Goal: Task Accomplishment & Management: Manage account settings

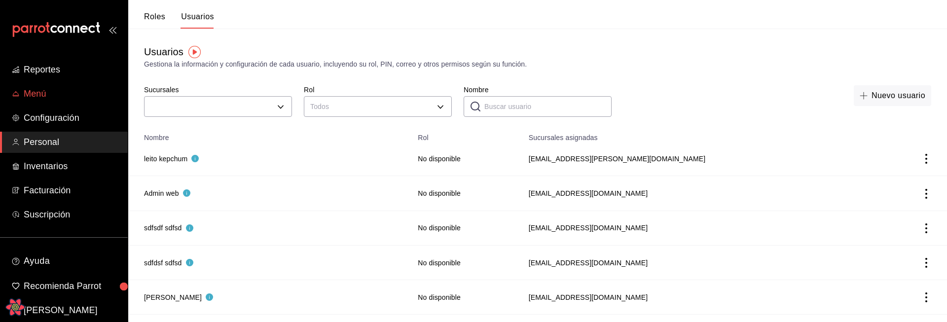
click at [29, 90] on span "Menú" at bounding box center [72, 93] width 96 height 13
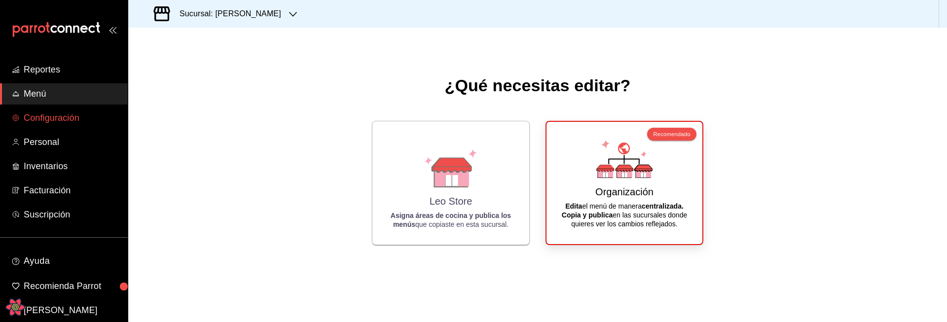
click at [57, 121] on span "Configuración" at bounding box center [72, 117] width 96 height 13
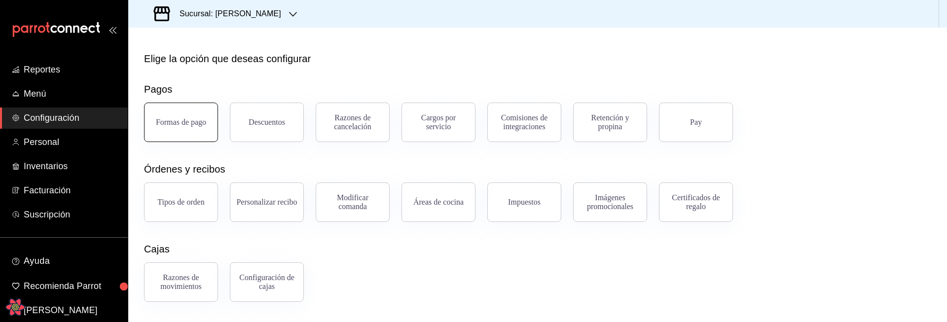
click at [176, 125] on div "Formas de pago" at bounding box center [181, 122] width 50 height 9
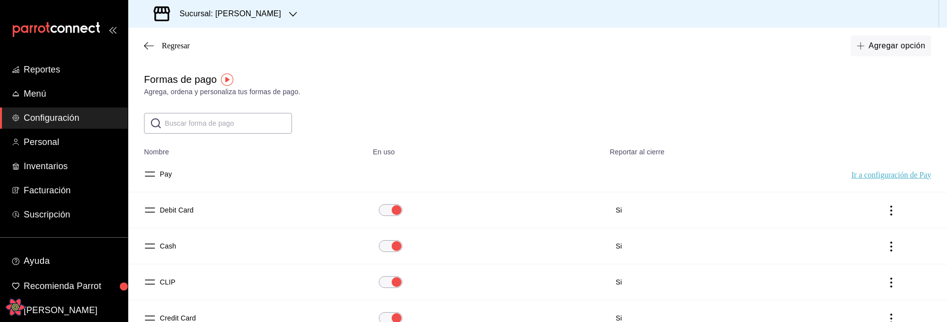
click at [168, 176] on button "Pay" at bounding box center [164, 174] width 16 height 10
click at [170, 44] on span "Regresar" at bounding box center [176, 45] width 28 height 9
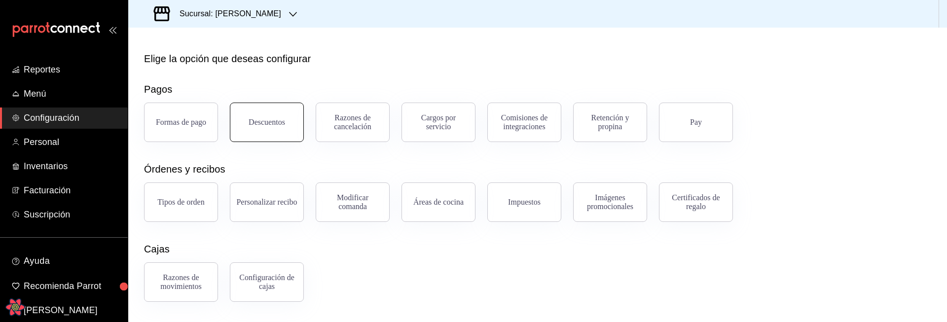
click at [281, 132] on button "Descuentos" at bounding box center [267, 122] width 74 height 39
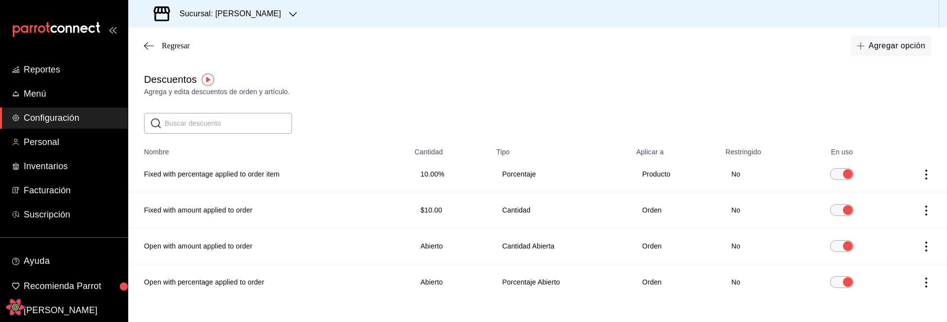
click at [181, 51] on div "Regresar Agregar opción" at bounding box center [537, 46] width 819 height 37
click at [156, 44] on span "Regresar" at bounding box center [167, 45] width 46 height 9
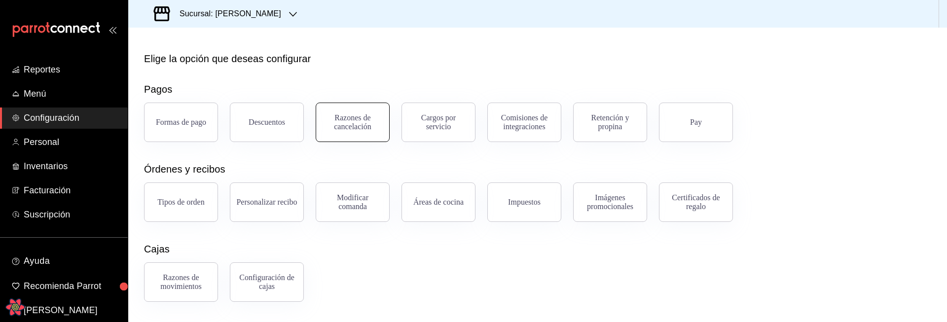
click at [352, 129] on div "Razones de cancelación" at bounding box center [352, 122] width 61 height 18
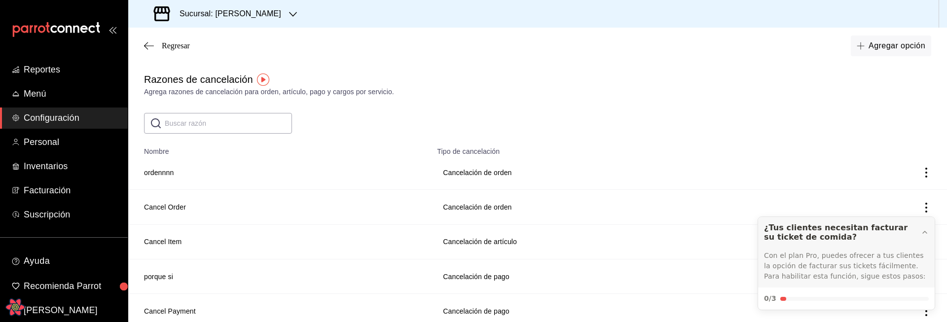
click at [168, 51] on div "Regresar Agregar opción" at bounding box center [537, 46] width 819 height 37
click at [182, 48] on span "Regresar" at bounding box center [176, 45] width 28 height 9
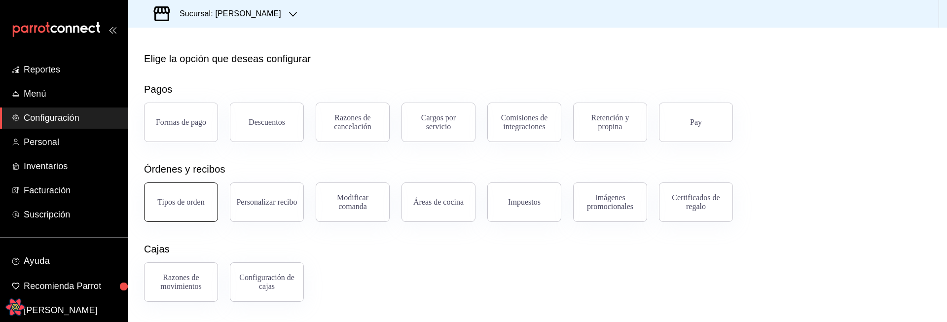
click at [191, 202] on div "Tipos de orden" at bounding box center [180, 202] width 47 height 9
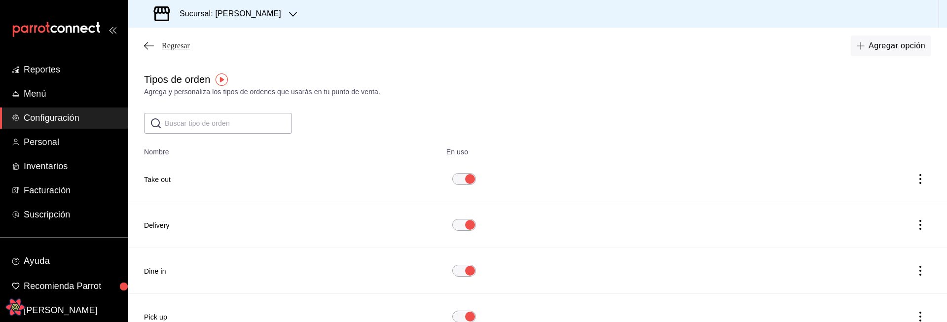
click at [184, 45] on span "Regresar" at bounding box center [176, 45] width 28 height 9
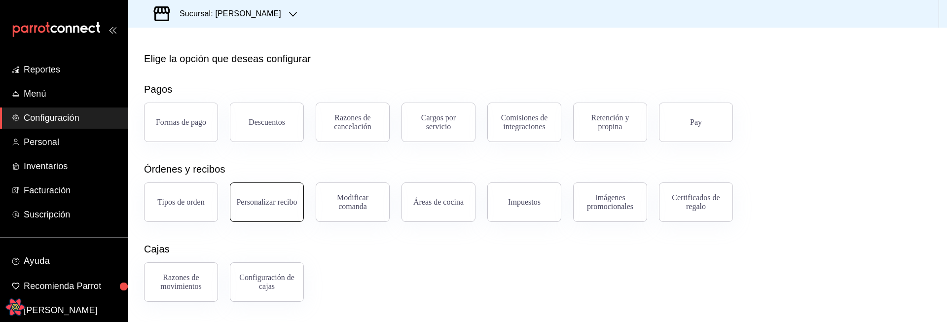
click at [276, 215] on button "Personalizar recibo" at bounding box center [267, 202] width 74 height 39
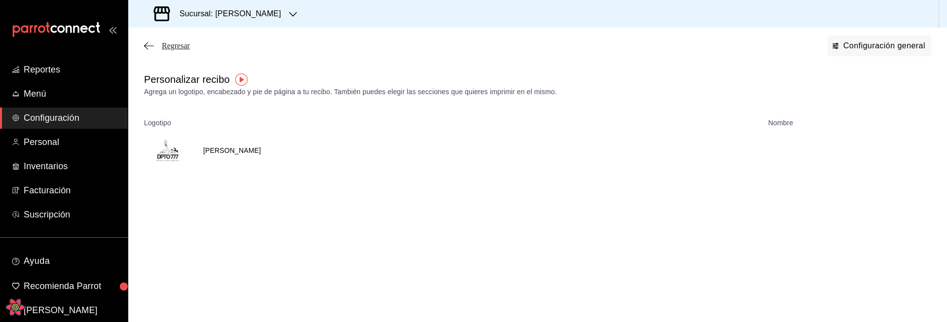
click at [172, 44] on span "Regresar" at bounding box center [176, 45] width 28 height 9
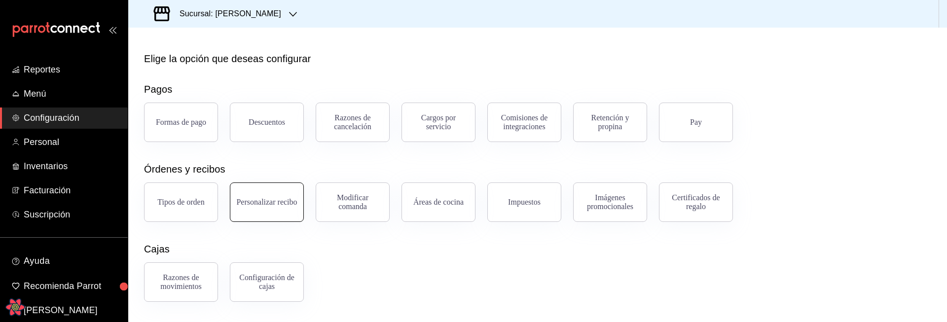
click at [260, 198] on div "Personalizar recibo" at bounding box center [266, 202] width 61 height 9
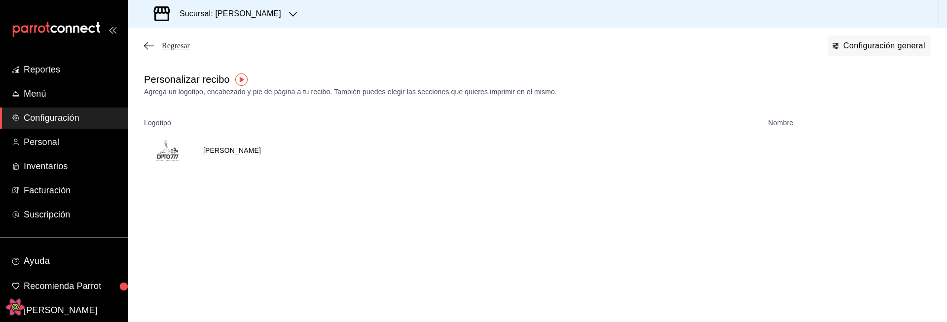
click at [179, 45] on span "Regresar" at bounding box center [176, 45] width 28 height 9
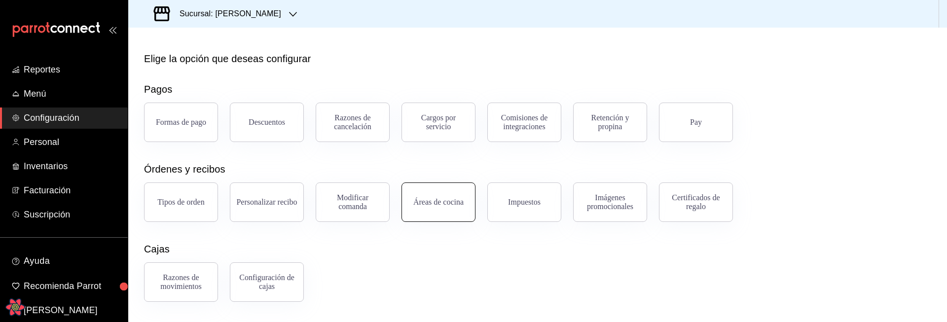
click at [415, 201] on div "Áreas de cocina" at bounding box center [438, 202] width 50 height 9
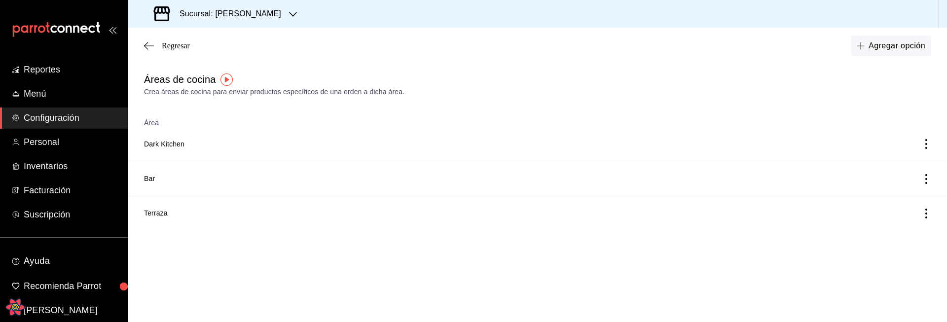
click at [183, 52] on div "Regresar Agregar opción" at bounding box center [537, 46] width 819 height 37
click at [183, 50] on span "Regresar" at bounding box center [176, 45] width 28 height 9
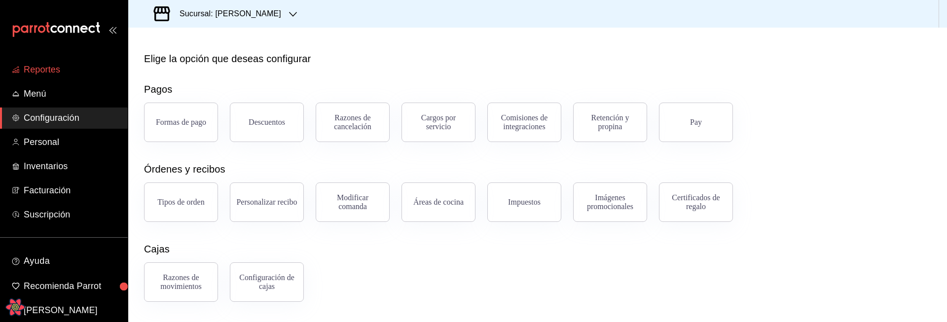
click at [68, 72] on span "Reportes" at bounding box center [72, 69] width 96 height 13
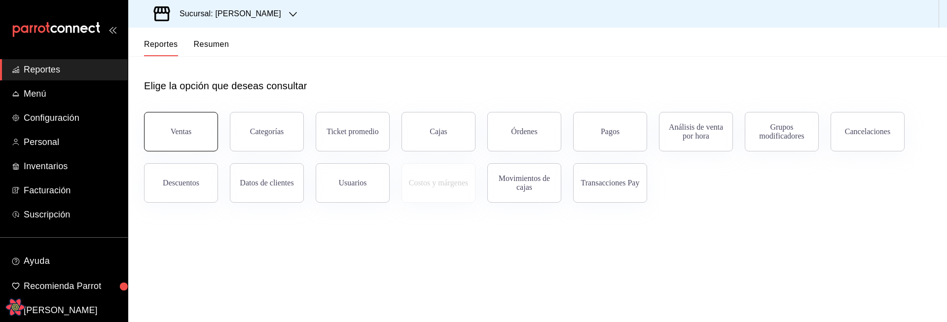
click at [167, 133] on button "Ventas" at bounding box center [181, 131] width 74 height 39
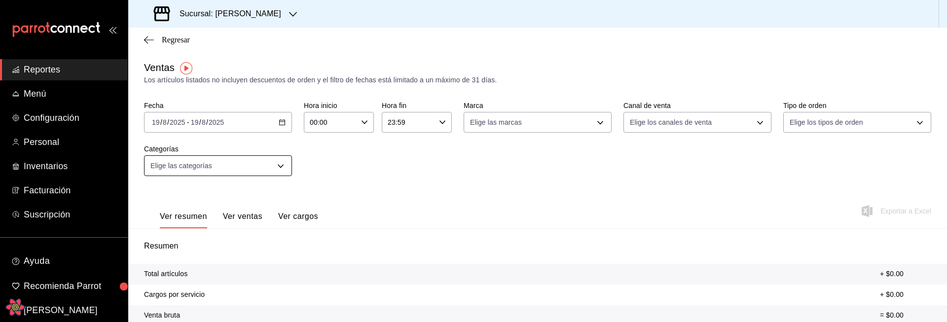
click at [283, 169] on body "Reportes Menú Configuración Personal Inventarios Facturación Suscripción Ayuda …" at bounding box center [473, 161] width 947 height 322
click at [487, 206] on div at bounding box center [473, 161] width 947 height 322
click at [681, 122] on body "Reportes Menú Configuración Personal Inventarios Facturación Suscripción Ayuda …" at bounding box center [473, 161] width 947 height 322
click at [547, 173] on div at bounding box center [473, 161] width 947 height 322
click at [532, 119] on body "Reportes Menú Configuración Personal Inventarios Facturación Suscripción Ayuda …" at bounding box center [473, 161] width 947 height 322
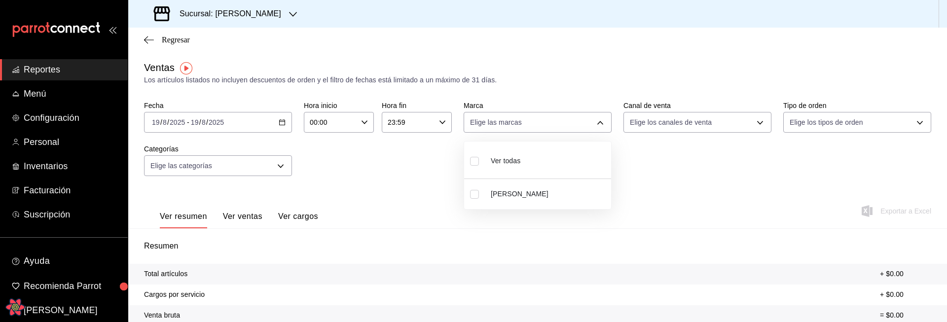
drag, startPoint x: 419, startPoint y: 178, endPoint x: 370, endPoint y: 141, distance: 61.0
click at [419, 178] on div at bounding box center [473, 161] width 947 height 322
click at [255, 10] on div "Sucursal: [PERSON_NAME]" at bounding box center [218, 14] width 165 height 28
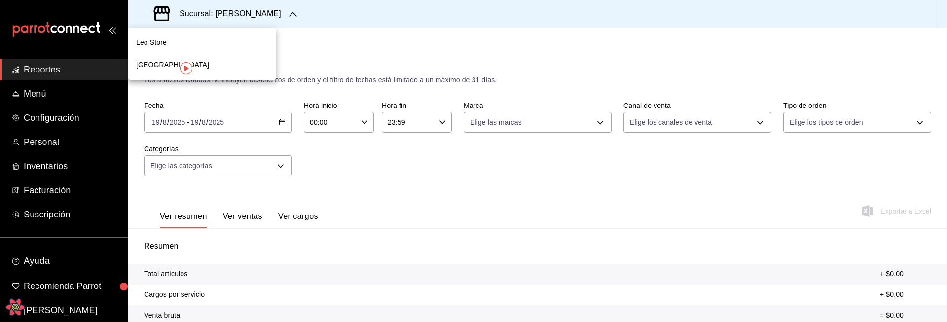
click at [363, 80] on div at bounding box center [473, 161] width 947 height 322
click at [289, 16] on icon "button" at bounding box center [293, 14] width 8 height 5
click at [261, 16] on div at bounding box center [473, 161] width 947 height 322
click at [534, 125] on body "Reportes Menú Configuración Personal Inventarios Facturación Suscripción Ayuda …" at bounding box center [473, 161] width 947 height 322
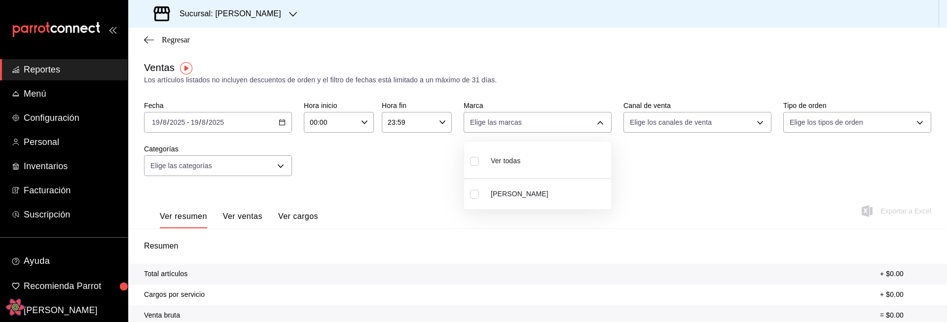
click at [433, 181] on div at bounding box center [473, 161] width 947 height 322
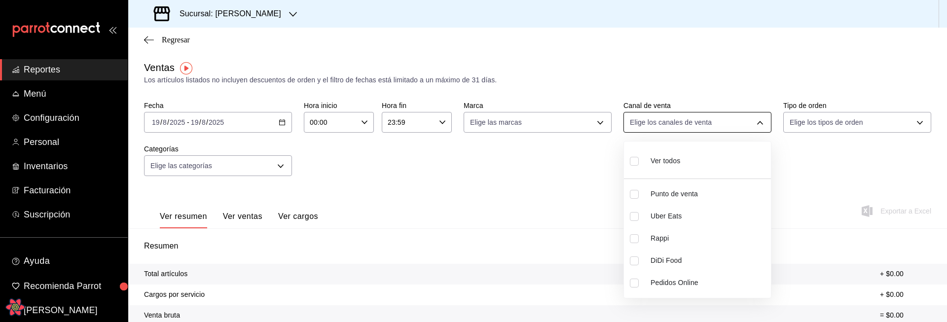
click at [659, 116] on body "Reportes Menú Configuración Personal Inventarios Facturación Suscripción Ayuda …" at bounding box center [473, 161] width 947 height 322
click at [595, 174] on div at bounding box center [473, 161] width 947 height 322
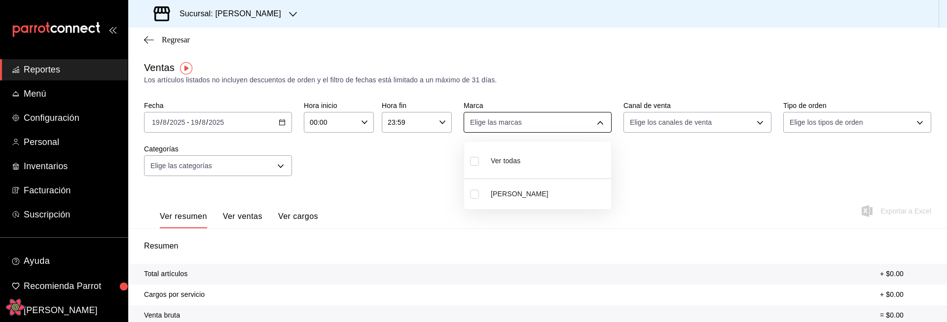
click at [497, 118] on body "Reportes Menú Configuración Personal Inventarios Facturación Suscripción Ayuda …" at bounding box center [473, 161] width 947 height 322
click at [337, 89] on div at bounding box center [473, 161] width 947 height 322
click at [182, 39] on span "Regresar" at bounding box center [176, 40] width 28 height 9
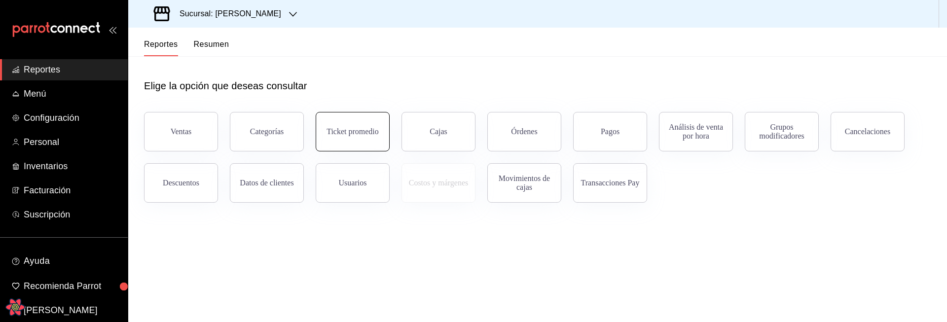
click at [326, 134] on button "Ticket promedio" at bounding box center [353, 131] width 74 height 39
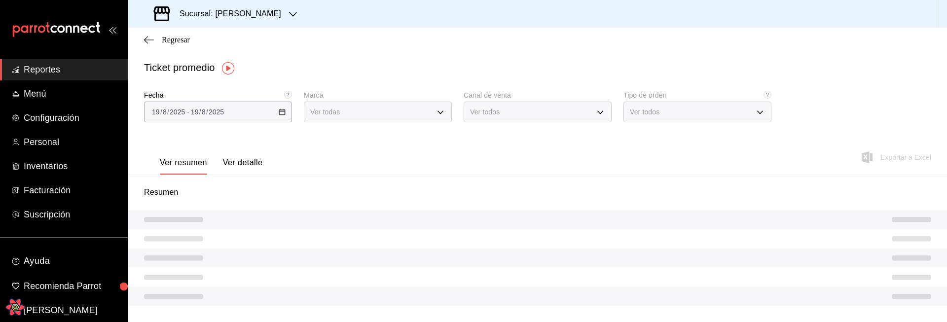
type input "caeeb555-9654-4ec9-933f-1ffcffa3ab36"
type input "PARROT,UBER_EATS,RAPPI,DIDI_FOOD,ONLINE"
type input "d5515062-be1e-4098-95ae-ec249b7072aa,f9389d8f-2b5c-4e8a-a2f6-9b183e7f5be3,1acd0…"
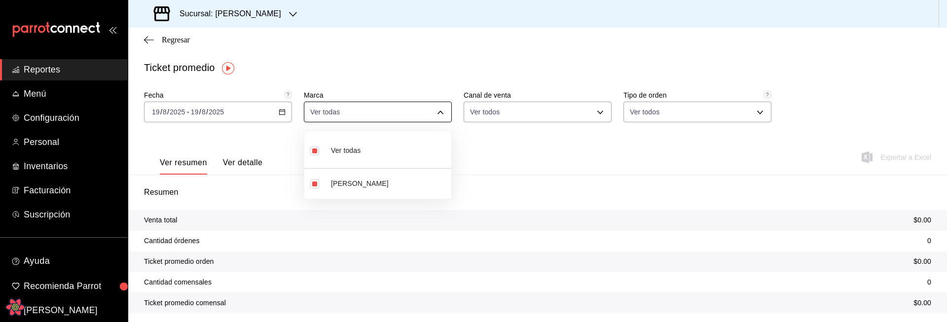
click at [433, 111] on body "Reportes Menú Configuración Personal Inventarios Facturación Suscripción Ayuda …" at bounding box center [473, 161] width 947 height 322
click at [375, 62] on div at bounding box center [473, 161] width 947 height 322
click at [270, 10] on div "Sucursal: [PERSON_NAME]" at bounding box center [537, 14] width 819 height 28
click at [256, 13] on div "Sucursal: [PERSON_NAME]" at bounding box center [218, 14] width 165 height 28
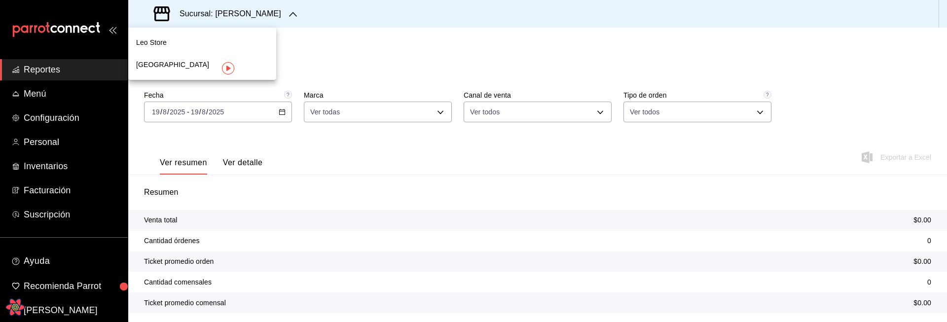
click at [209, 68] on div "[GEOGRAPHIC_DATA]" at bounding box center [202, 65] width 132 height 10
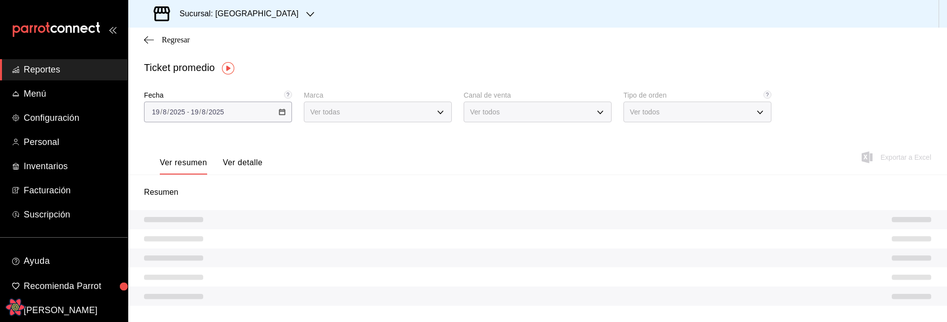
type input "PARROT,UBER_EATS,RAPPI,DIDI_FOOD,ONLINE"
type input "EXTERNAL"
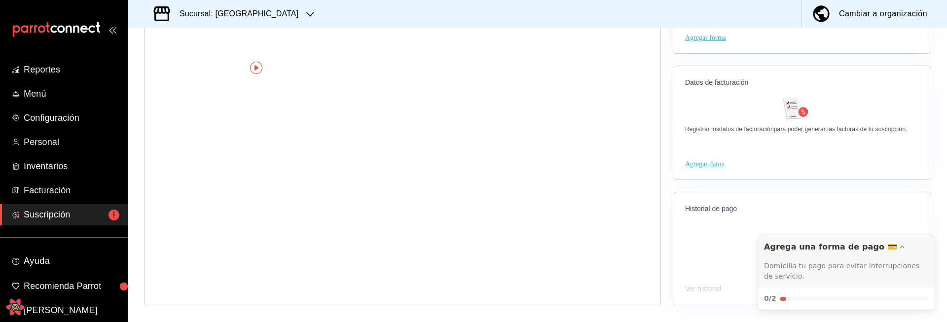
scroll to position [6, 0]
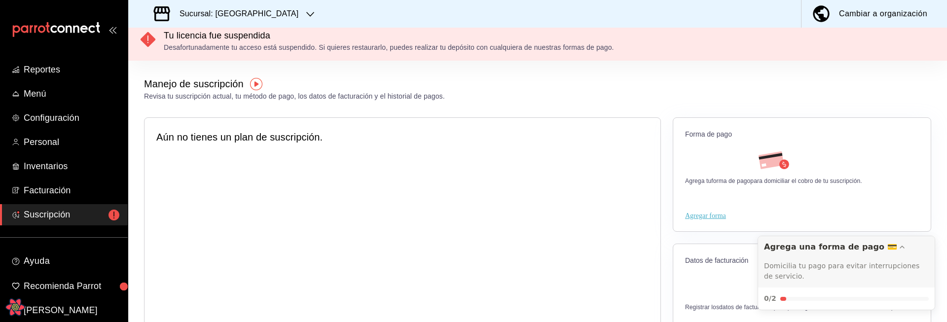
click at [259, 10] on h3 "Sucursal: [GEOGRAPHIC_DATA]" at bounding box center [235, 14] width 127 height 12
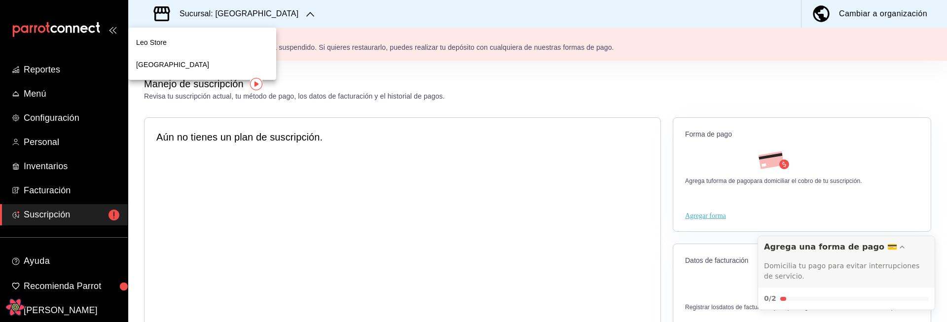
click at [213, 45] on div "Leo Store" at bounding box center [202, 42] width 132 height 10
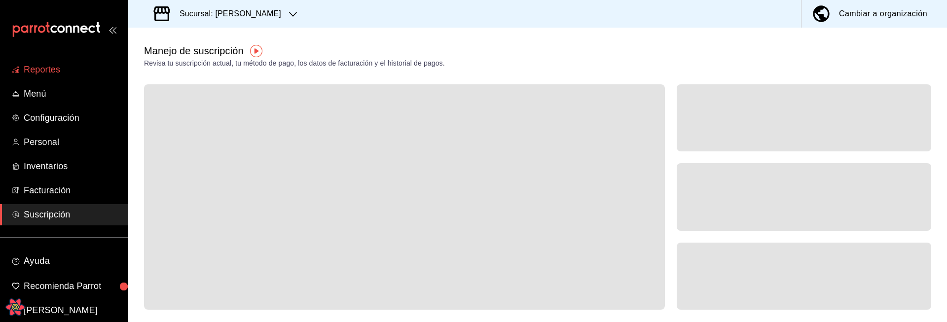
click at [76, 67] on span "Reportes" at bounding box center [72, 69] width 96 height 13
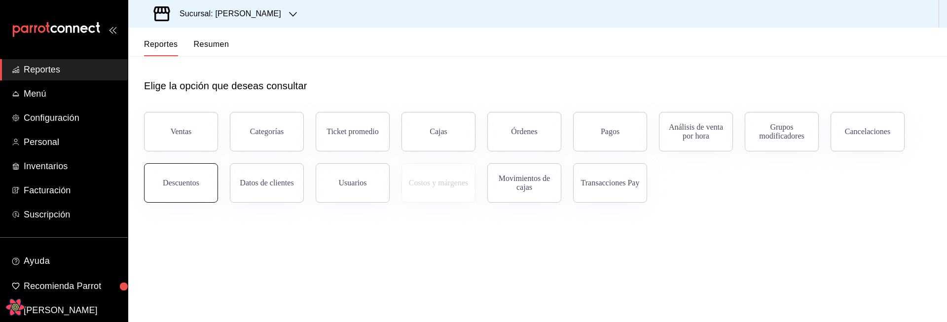
click at [170, 188] on button "Descuentos" at bounding box center [181, 182] width 74 height 39
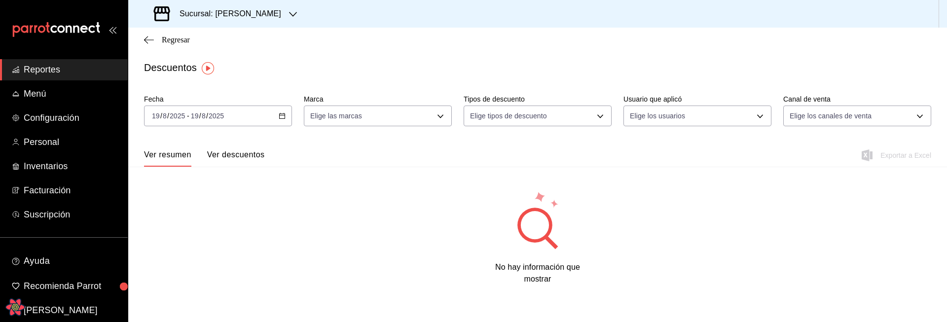
click at [10, 305] on icon "Open React Query Devtools" at bounding box center [15, 307] width 18 height 16
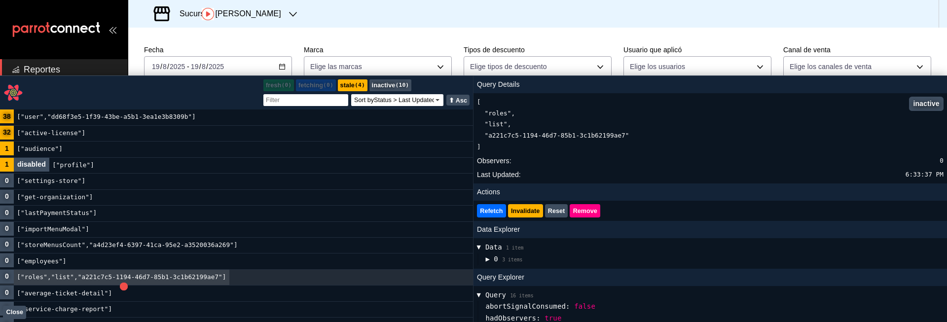
scroll to position [45, 0]
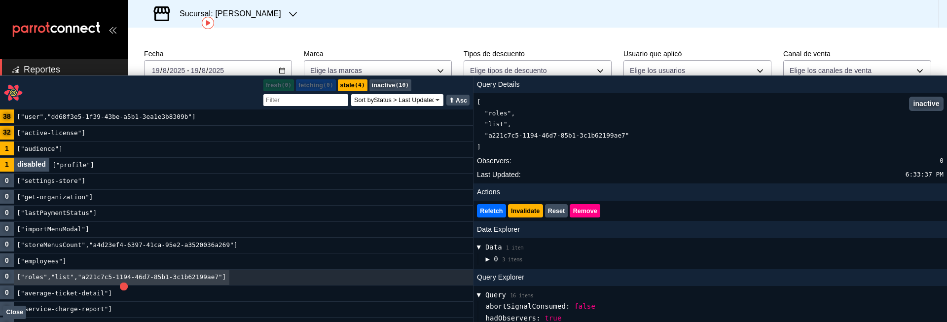
click at [17, 309] on button "Close" at bounding box center [14, 312] width 23 height 13
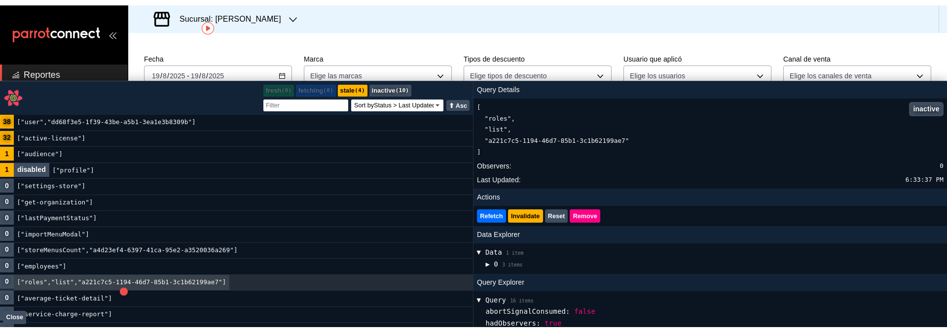
scroll to position [0, 0]
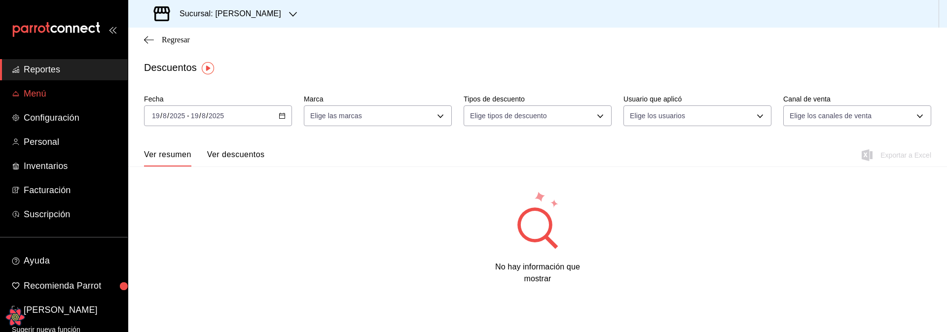
click at [62, 103] on link "Menú" at bounding box center [64, 93] width 128 height 21
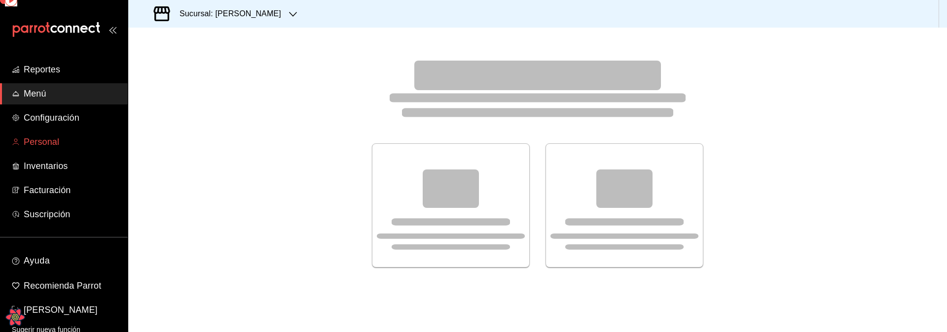
click at [51, 145] on span "Personal" at bounding box center [72, 142] width 96 height 13
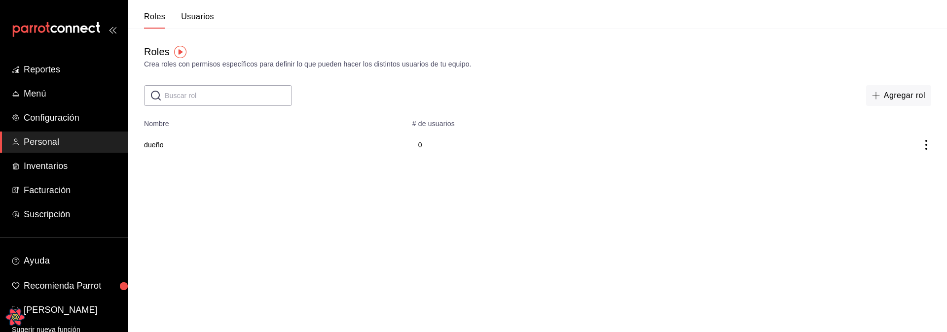
click at [194, 13] on button "Usuarios" at bounding box center [197, 20] width 33 height 17
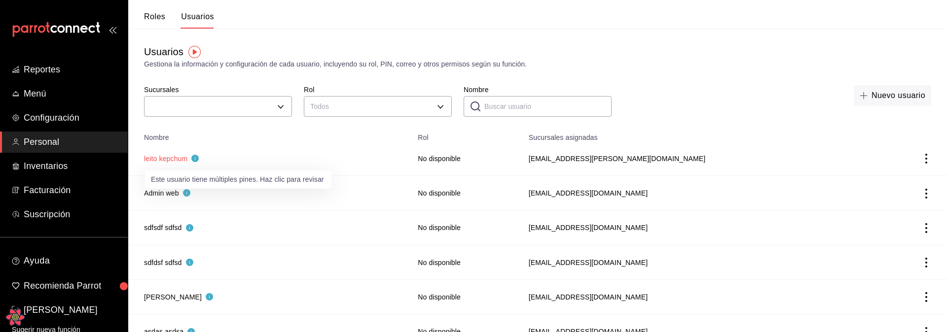
click at [173, 159] on button "leito kepchum" at bounding box center [171, 159] width 55 height 10
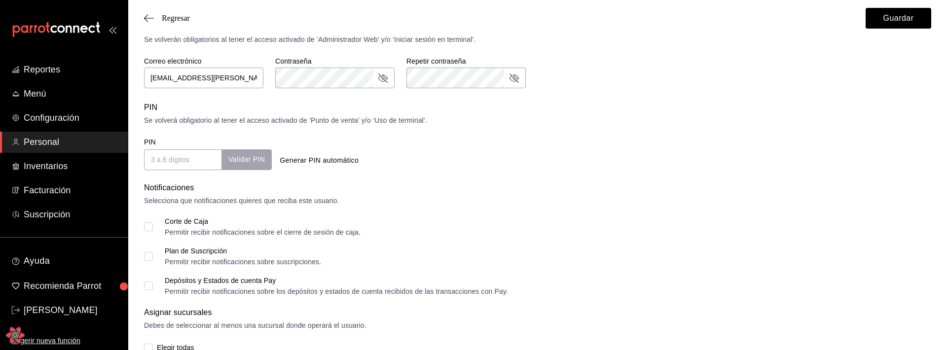
scroll to position [335, 0]
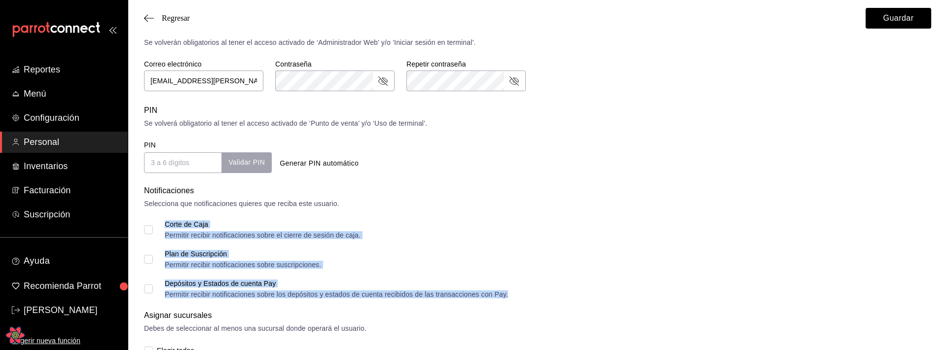
drag, startPoint x: 555, startPoint y: 297, endPoint x: 160, endPoint y: 224, distance: 401.3
click at [160, 224] on div "Corte de Caja Permitir recibir notificaciones sobre el cierre de sesión de caja…" at bounding box center [537, 259] width 787 height 77
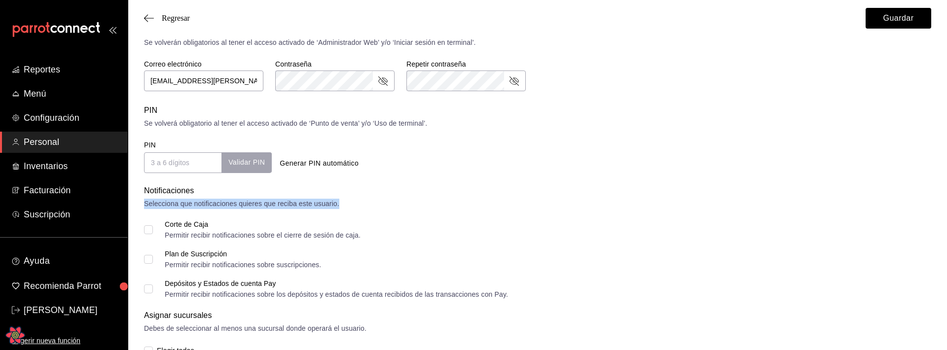
drag, startPoint x: 366, startPoint y: 207, endPoint x: 136, endPoint y: 207, distance: 229.9
click at [136, 207] on div "Unificamos los pines de este usuario. El nuevo pin es 9999 y se usará en todas …" at bounding box center [537, 65] width 819 height 713
click at [392, 207] on div "Selecciona que notificaciones quieres que reciba este usuario." at bounding box center [537, 204] width 787 height 10
drag, startPoint x: 325, startPoint y: 206, endPoint x: 131, endPoint y: 189, distance: 194.6
click at [131, 189] on div "Unificamos los pines de este usuario. El nuevo pin es 9999 y se usará en todas …" at bounding box center [537, 65] width 819 height 713
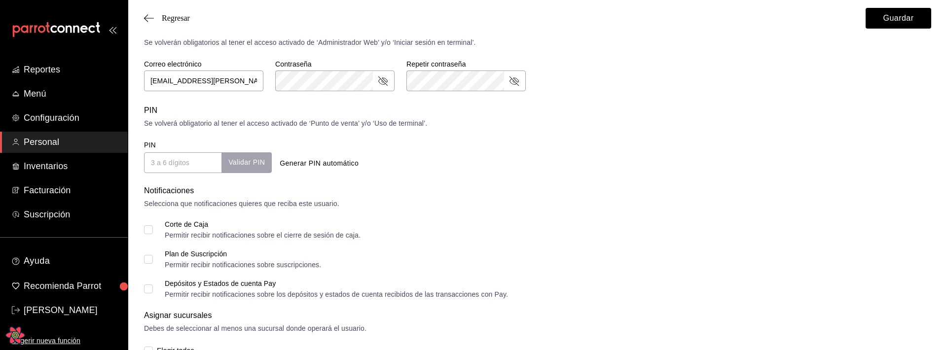
click at [464, 221] on div "Corte de Caja Permitir recibir notificaciones sobre el cierre de sesión de caja." at bounding box center [537, 230] width 787 height 18
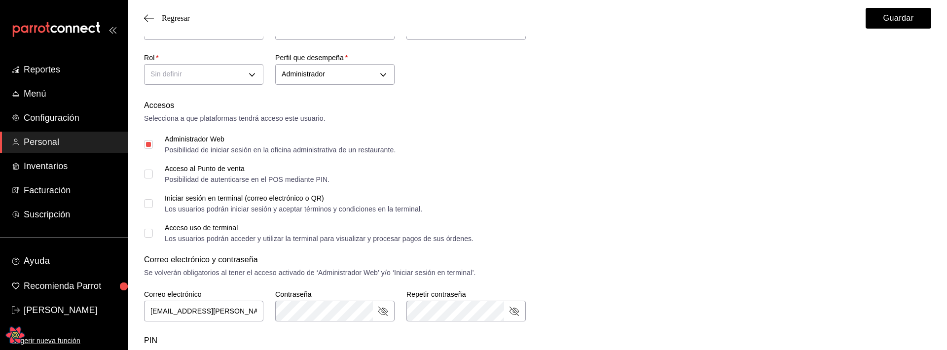
scroll to position [0, 0]
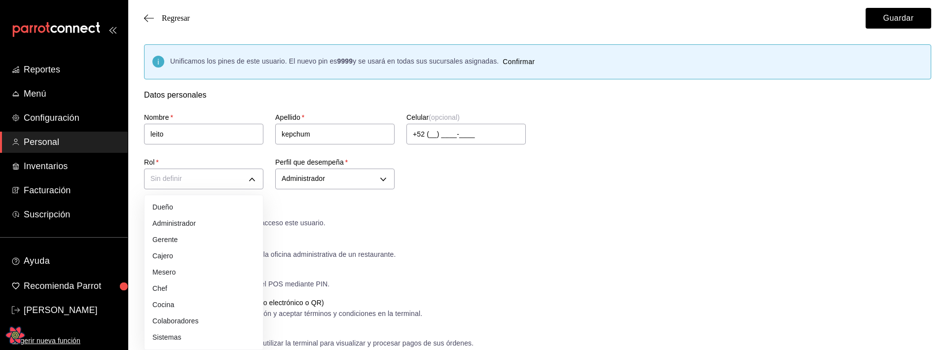
click at [479, 238] on div at bounding box center [473, 175] width 947 height 350
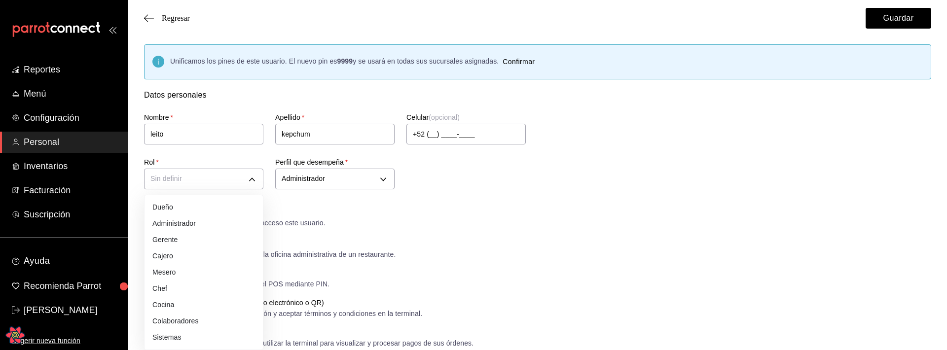
click at [498, 221] on div at bounding box center [473, 175] width 947 height 350
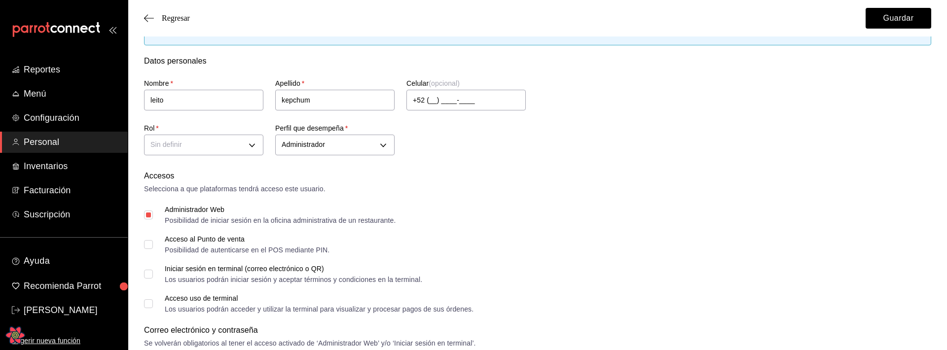
scroll to position [34, 0]
click at [151, 12] on div "Regresar Guardar" at bounding box center [537, 18] width 819 height 37
click at [148, 17] on icon "button" at bounding box center [149, 18] width 10 height 9
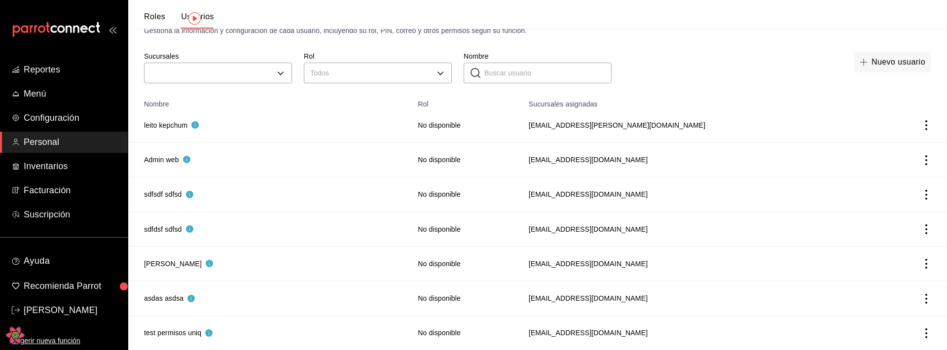
click at [930, 124] on icon "actions" at bounding box center [927, 125] width 10 height 10
click at [904, 105] on li "Duplicar" at bounding box center [889, 112] width 83 height 28
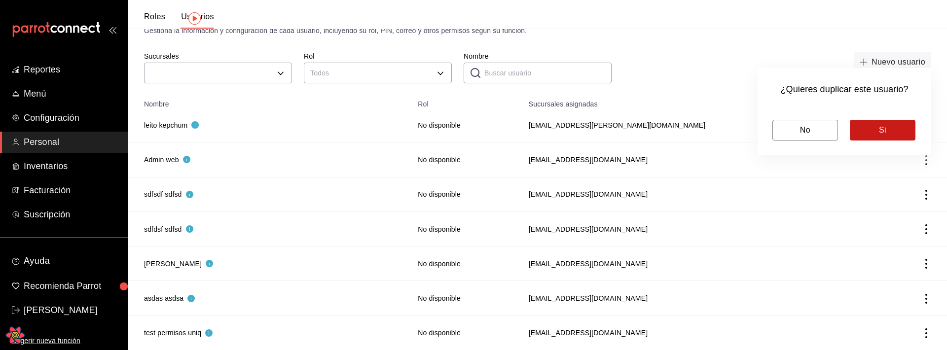
click at [898, 132] on button "Si" at bounding box center [883, 130] width 66 height 21
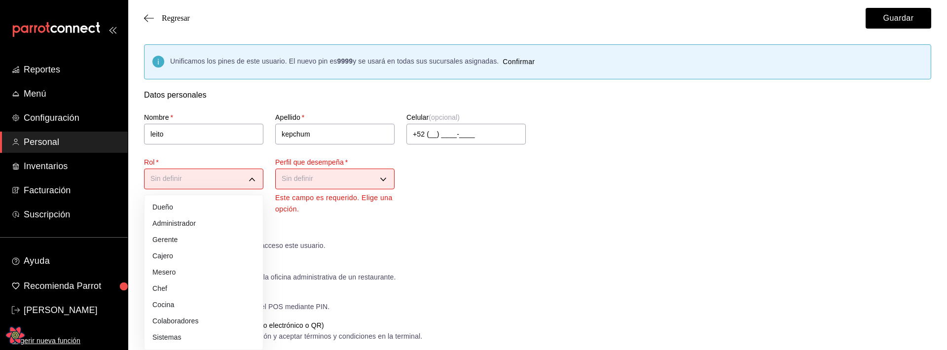
click at [522, 195] on div at bounding box center [473, 175] width 947 height 350
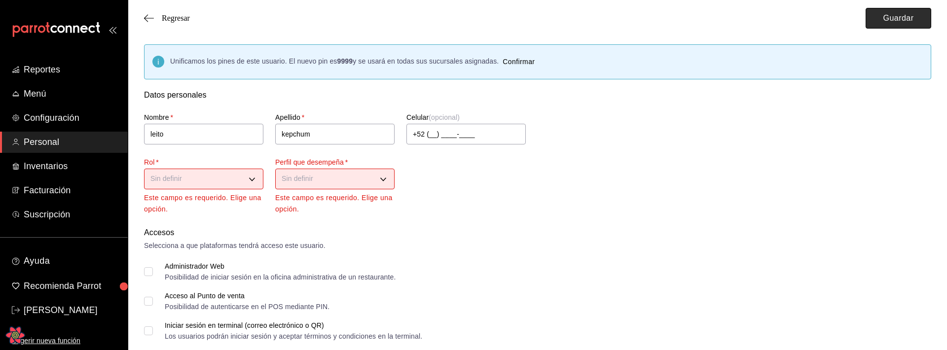
click at [913, 24] on button "Guardar" at bounding box center [899, 18] width 66 height 21
click at [474, 179] on div "Nombre   * leito Apellido   * kepchum Celular (opcional) +52 (__) ____-____ Rol…" at bounding box center [525, 158] width 787 height 114
click at [191, 23] on div "Regresar Guardar" at bounding box center [537, 18] width 819 height 37
click at [188, 20] on span "Regresar" at bounding box center [176, 18] width 28 height 9
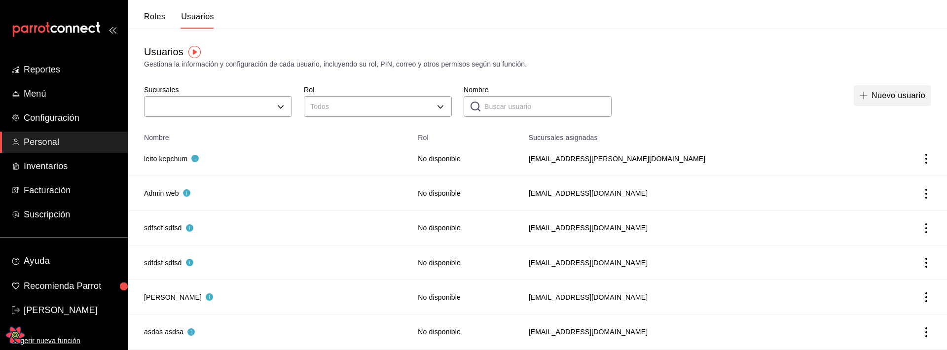
click at [890, 102] on button "Nuevo usuario" at bounding box center [892, 95] width 77 height 21
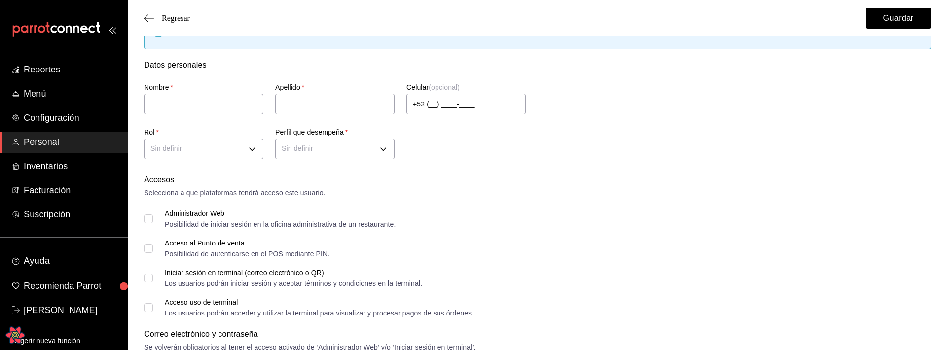
scroll to position [44, 0]
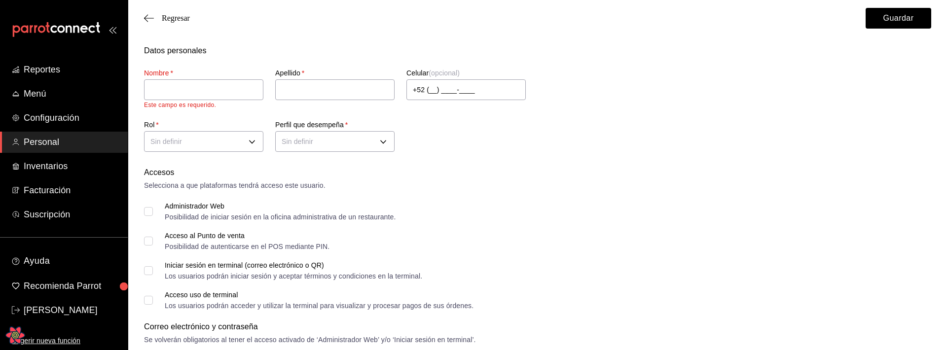
click at [248, 140] on body "Reportes Menú Configuración Personal Inventarios Facturación Suscripción Ayuda …" at bounding box center [473, 352] width 947 height 792
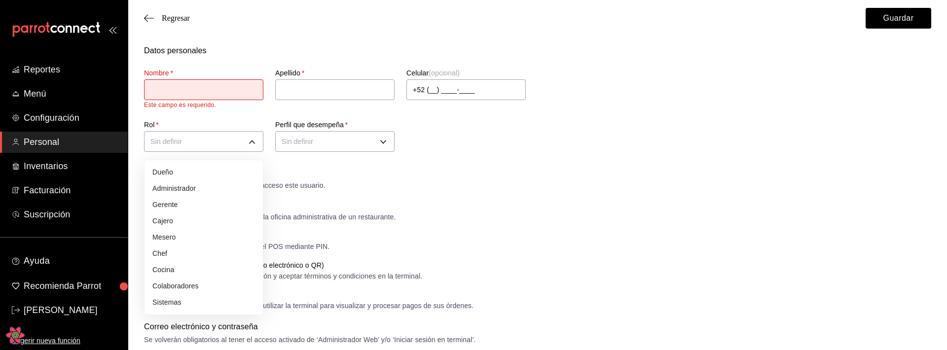
click at [645, 151] on div at bounding box center [473, 175] width 947 height 350
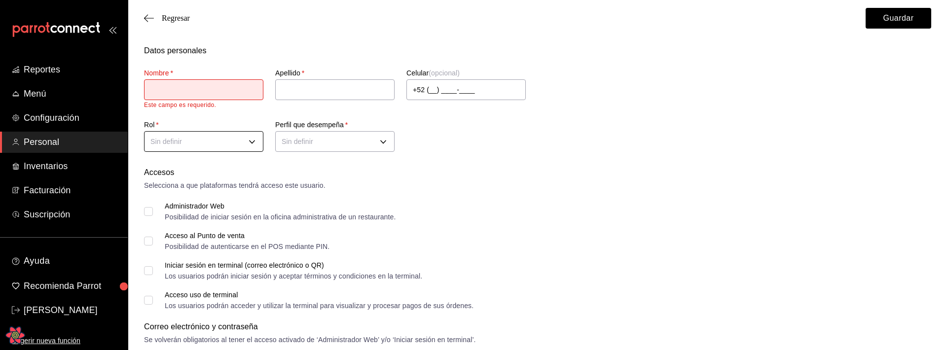
click at [235, 140] on body "Reportes Menú Configuración Personal Inventarios Facturación Suscripción Ayuda …" at bounding box center [473, 352] width 947 height 792
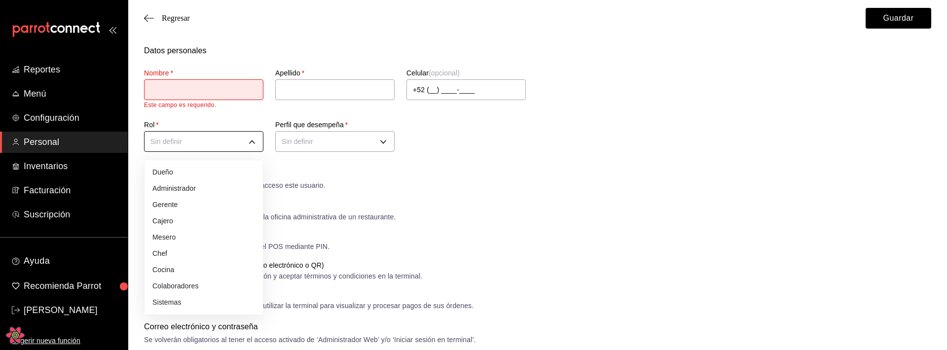
click at [235, 140] on div at bounding box center [473, 175] width 947 height 350
click at [252, 147] on body "Reportes Menú Configuración Personal Inventarios Facturación Suscripción Ayuda …" at bounding box center [473, 352] width 947 height 792
click at [252, 147] on div at bounding box center [473, 175] width 947 height 350
click at [249, 141] on body "Reportes Menú Configuración Personal Inventarios Facturación Suscripción Ayuda …" at bounding box center [473, 352] width 947 height 792
click at [542, 182] on div at bounding box center [473, 175] width 947 height 350
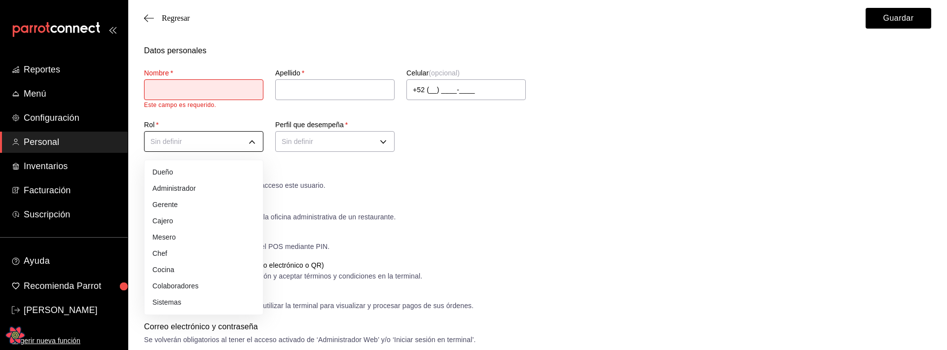
click at [210, 148] on body "Reportes Menú Configuración Personal Inventarios Facturación Suscripción Ayuda …" at bounding box center [473, 352] width 947 height 792
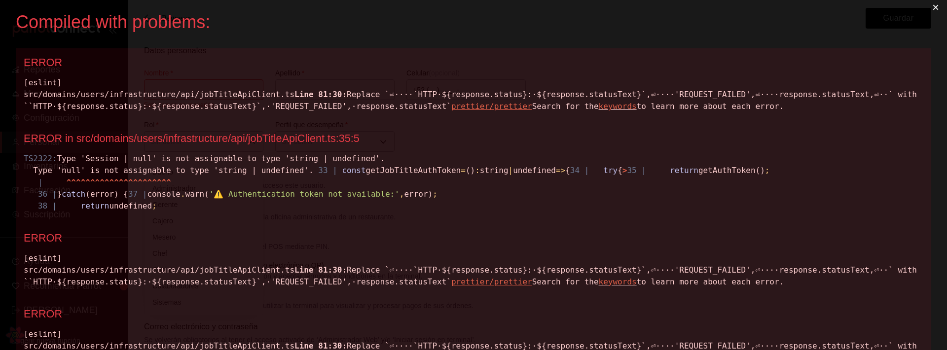
scroll to position [0, 0]
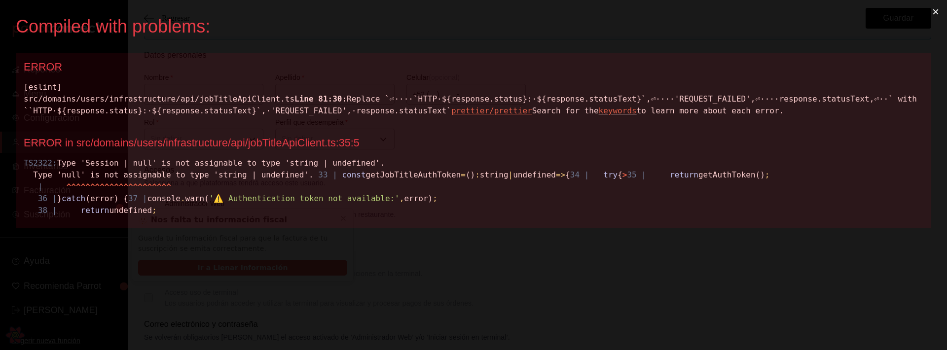
scroll to position [50, 0]
click at [253, 97] on div "[eslint] src/domains/users/infrastructure/api/jobTitleApiClient.ts Line 81:30: …" at bounding box center [474, 99] width 900 height 36
copy div "jobTitleApiClient"
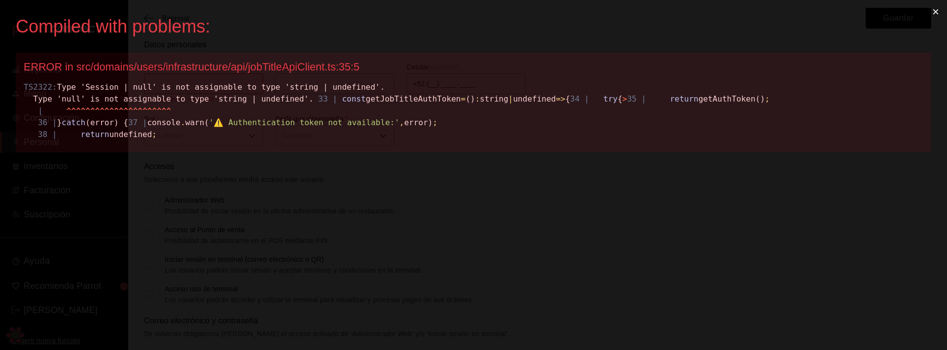
scroll to position [0, 0]
click at [315, 62] on div "ERROR in src/domains/users/infrastructure/api/jobTitleApiClient.ts:35:5" at bounding box center [474, 67] width 900 height 13
copy div "jobTitleApiClient"
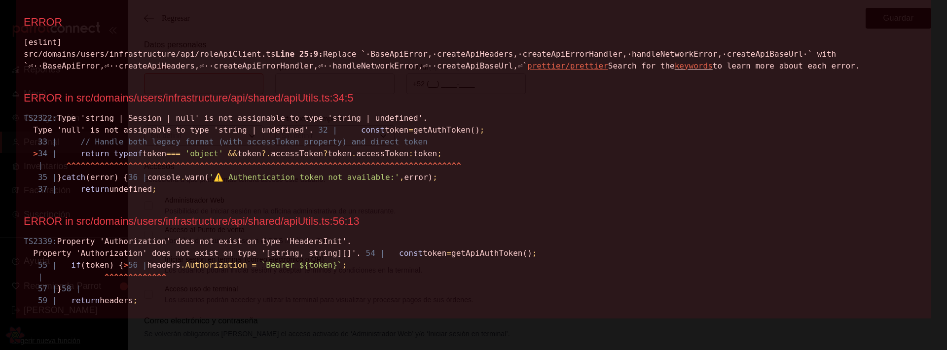
scroll to position [657, 0]
click at [152, 236] on div "TS2339: Property 'Authorization' does not exist on type 'HeadersInit'. Property…" at bounding box center [474, 271] width 900 height 71
click at [340, 236] on div "TS2339: Property 'Authorization' does not exist on type 'HeadersInit'. Property…" at bounding box center [474, 271] width 900 height 71
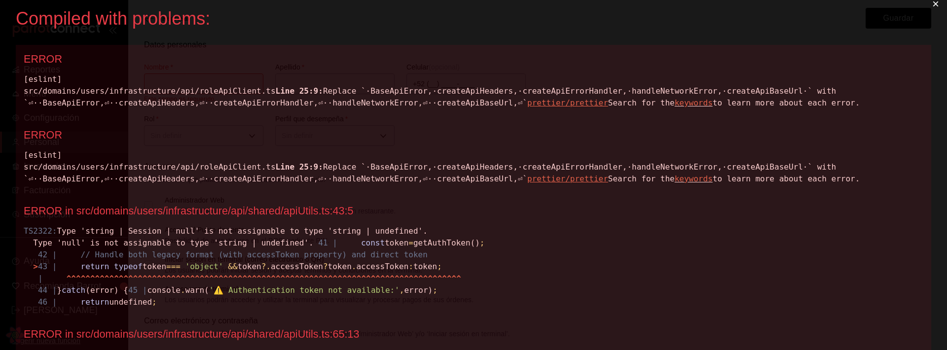
scroll to position [0, 0]
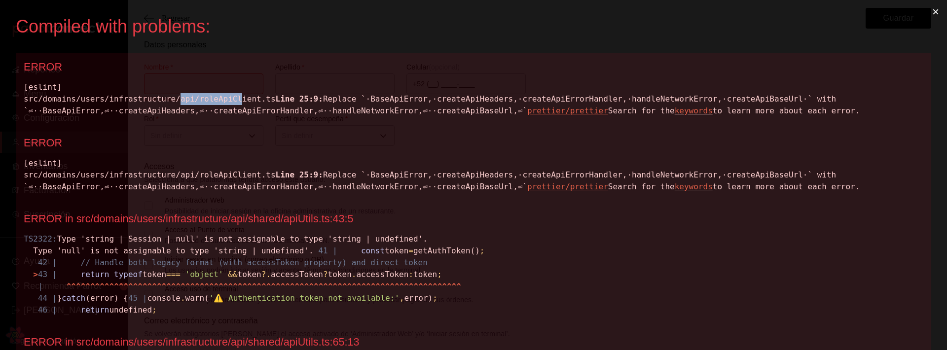
drag, startPoint x: 188, startPoint y: 97, endPoint x: 241, endPoint y: 100, distance: 52.4
click at [241, 100] on div "[eslint] src/domains/users/infrastructure/api/roleApiClient.ts Line 25:9: Repla…" at bounding box center [474, 99] width 900 height 36
copy div "api/roleApiCl"
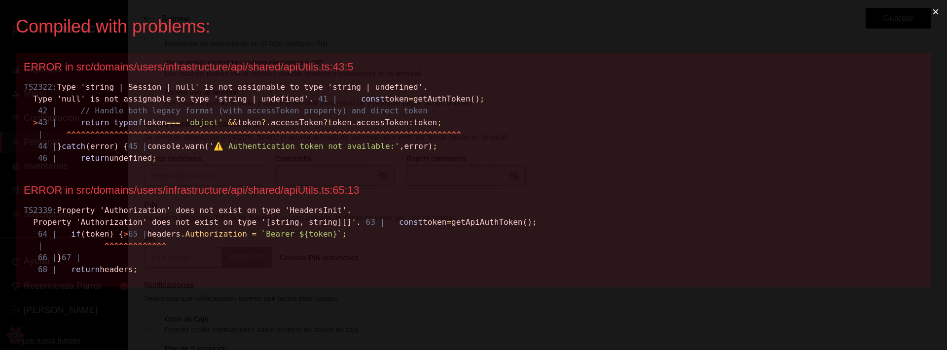
scroll to position [242, 0]
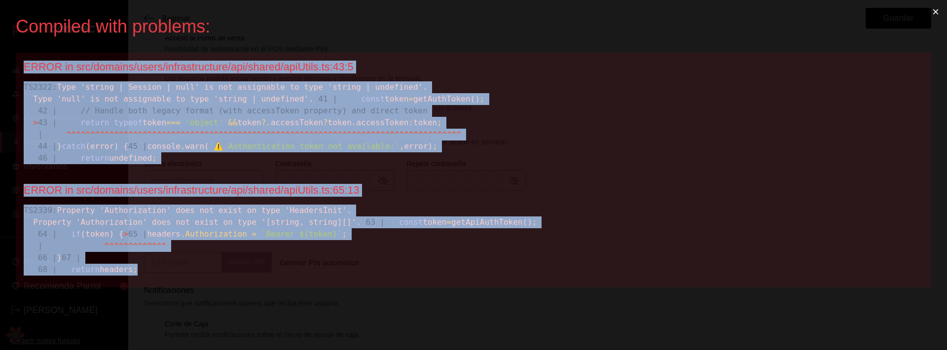
drag, startPoint x: 21, startPoint y: 38, endPoint x: 182, endPoint y: 297, distance: 304.9
click at [182, 288] on div "ERROR in src/domains/users/infrastructure/api/shared/apiUtils.ts:43:5 TS2322: T…" at bounding box center [474, 170] width 916 height 235
copy div "ERROR in src/domains/users/infrastructure/api/shared/apiUtils.ts:43:5 TS2322: T…"
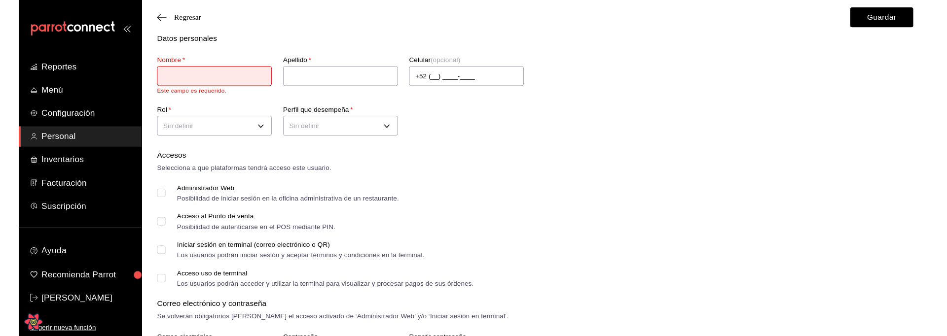
scroll to position [0, 0]
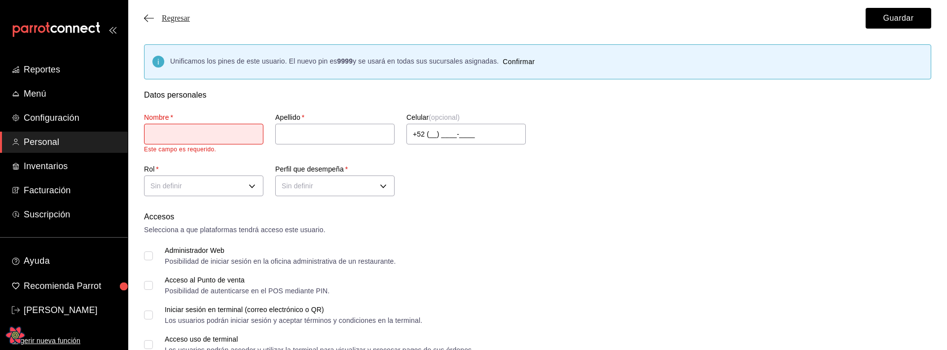
click at [180, 19] on span "Regresar" at bounding box center [176, 18] width 28 height 9
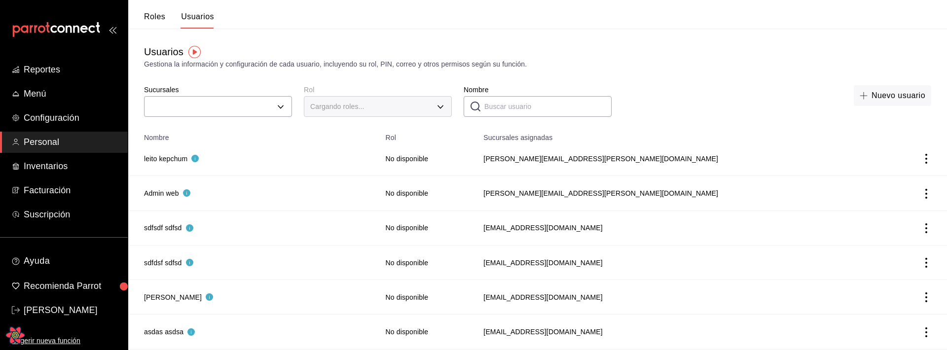
click at [159, 19] on button "Roles" at bounding box center [154, 20] width 21 height 17
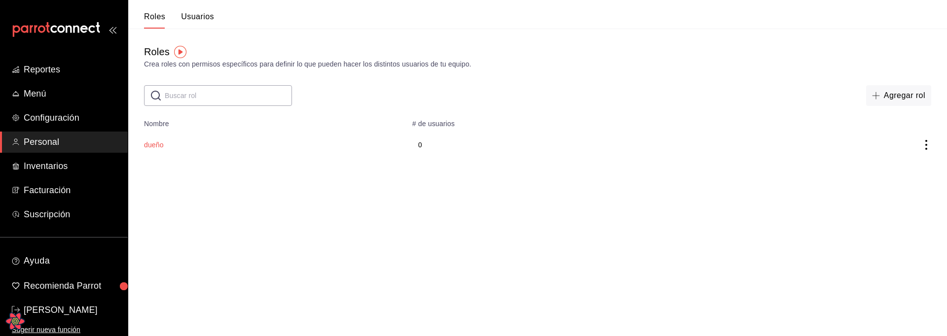
click at [157, 145] on button "dueño" at bounding box center [154, 145] width 20 height 10
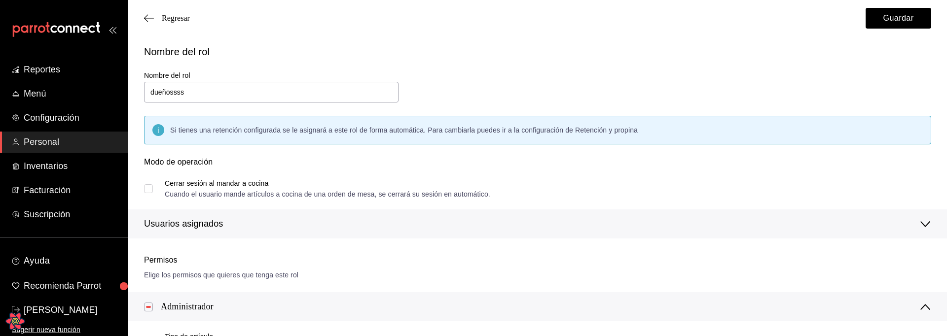
type input "dueñossss"
click at [908, 29] on div "Regresar Guardar" at bounding box center [537, 18] width 819 height 37
click at [900, 19] on button "Guardar" at bounding box center [899, 18] width 66 height 21
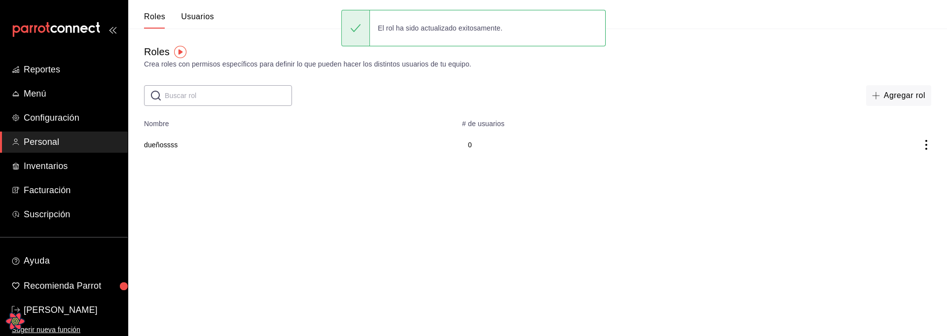
click at [928, 141] on icon "actions" at bounding box center [927, 145] width 10 height 10
click at [882, 136] on span "Duplicar" at bounding box center [881, 131] width 43 height 12
click at [332, 197] on html "Reportes Menú Configuración Personal Inventarios Facturación Suscripción Ayuda …" at bounding box center [473, 98] width 947 height 197
click at [929, 179] on icon "actions" at bounding box center [927, 180] width 10 height 10
click at [899, 195] on span "Eliminar" at bounding box center [890, 194] width 25 height 8
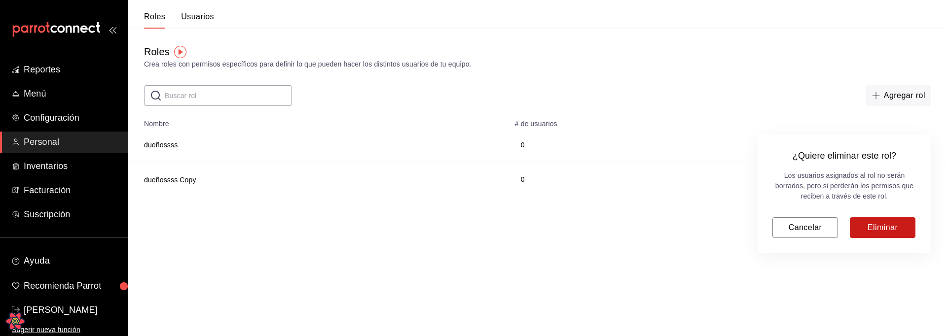
click at [885, 229] on button "Eliminar" at bounding box center [883, 228] width 66 height 21
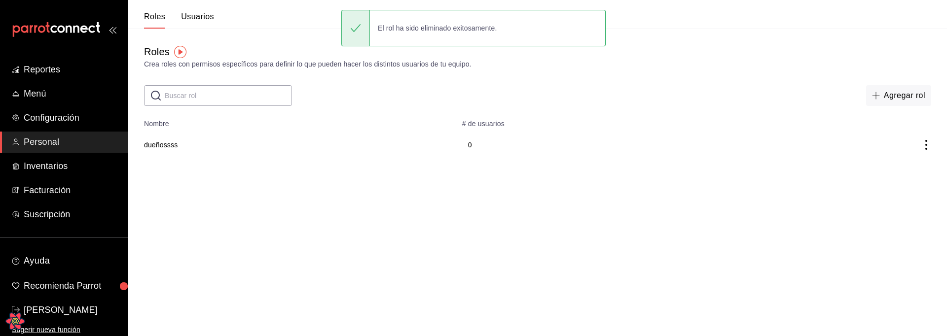
click at [390, 162] on html "Reportes Menú Configuración Personal Inventarios Facturación Suscripción Ayuda …" at bounding box center [473, 81] width 947 height 162
click at [186, 20] on button "Usuarios" at bounding box center [197, 20] width 33 height 17
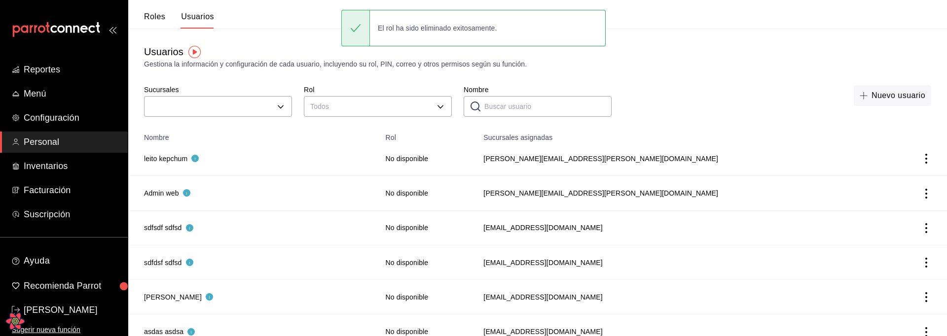
click at [156, 13] on button "Roles" at bounding box center [154, 20] width 21 height 17
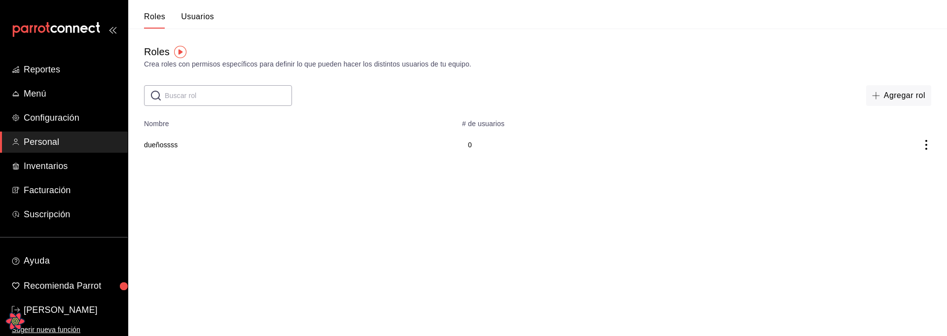
click at [188, 92] on input "text" at bounding box center [228, 96] width 127 height 20
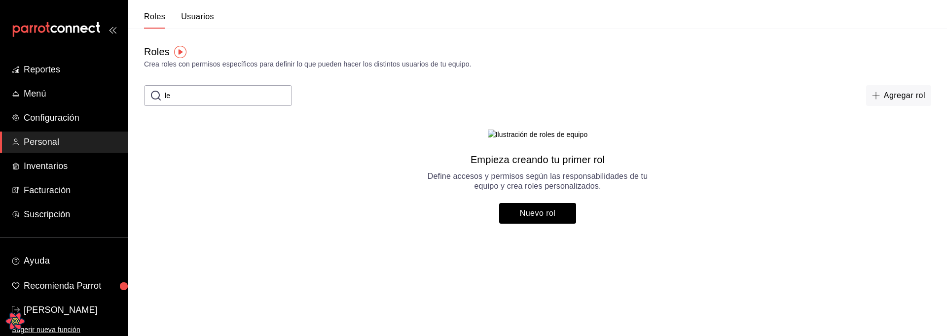
type input "l"
type input "leo"
click at [550, 224] on button "Nuevo rol" at bounding box center [537, 213] width 77 height 21
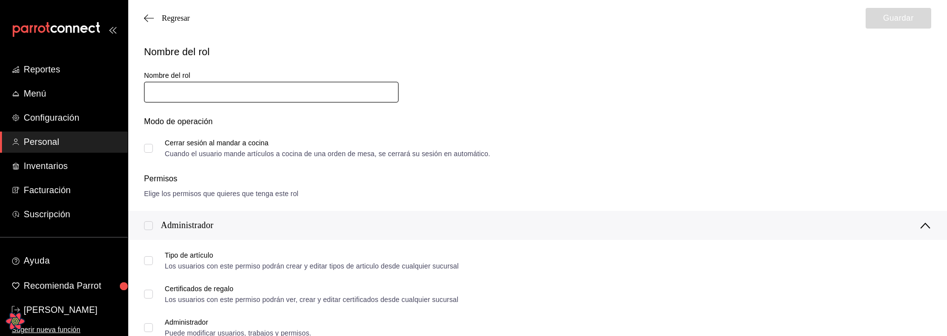
click at [238, 93] on input "text" at bounding box center [271, 92] width 255 height 21
type input "leooooossss"
click at [150, 147] on input "Cerrar sesión al mandar a cocina Cuando el usuario mande artículos a cocina de …" at bounding box center [148, 148] width 9 height 9
checkbox input "true"
click at [142, 224] on div "Administrador" at bounding box center [537, 225] width 819 height 29
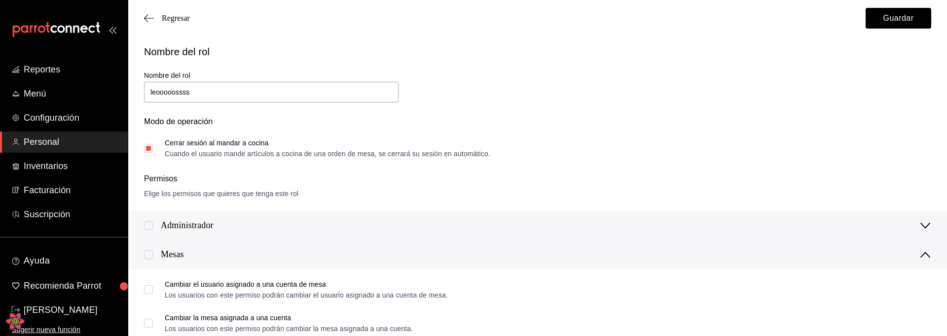
click at [144, 225] on input "checkbox" at bounding box center [148, 225] width 9 height 9
checkbox input "true"
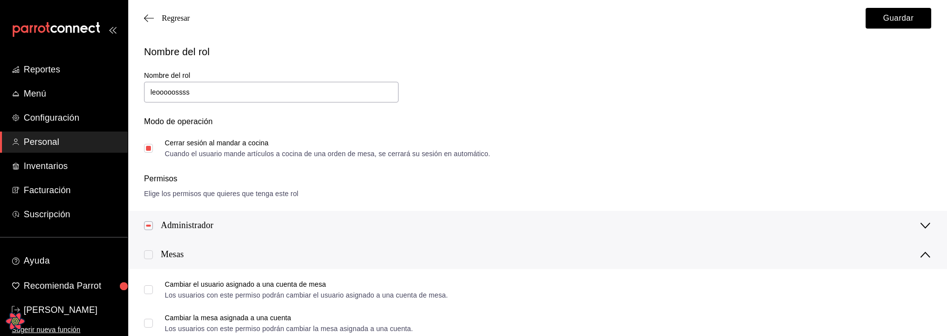
drag, startPoint x: 203, startPoint y: 226, endPoint x: 189, endPoint y: 226, distance: 13.8
click at [203, 226] on div "Administrador" at bounding box center [187, 225] width 53 height 13
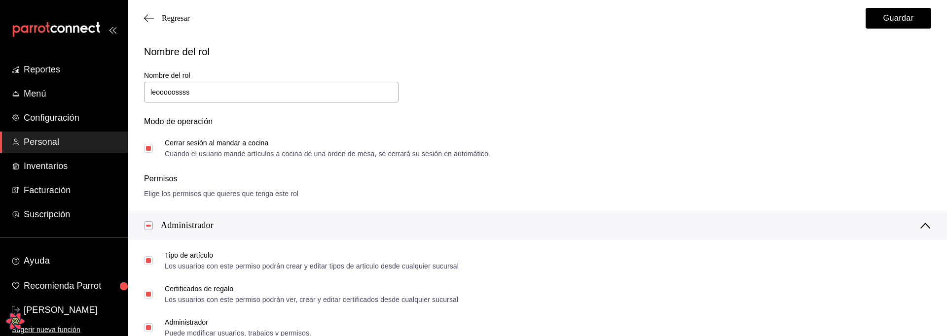
click at [150, 225] on input "checkbox" at bounding box center [148, 225] width 9 height 9
checkbox input "false"
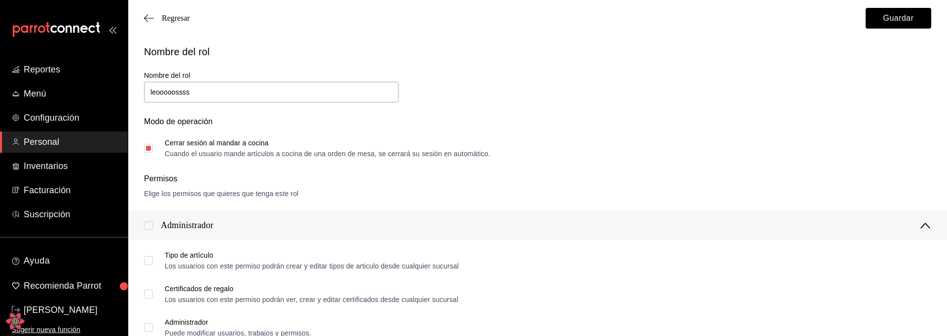
click at [149, 225] on input "checkbox" at bounding box center [148, 225] width 9 height 9
checkbox input "true"
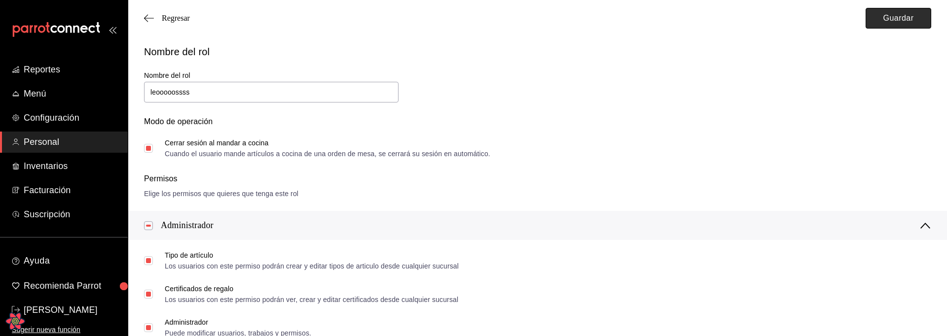
click at [895, 18] on button "Guardar" at bounding box center [899, 18] width 66 height 21
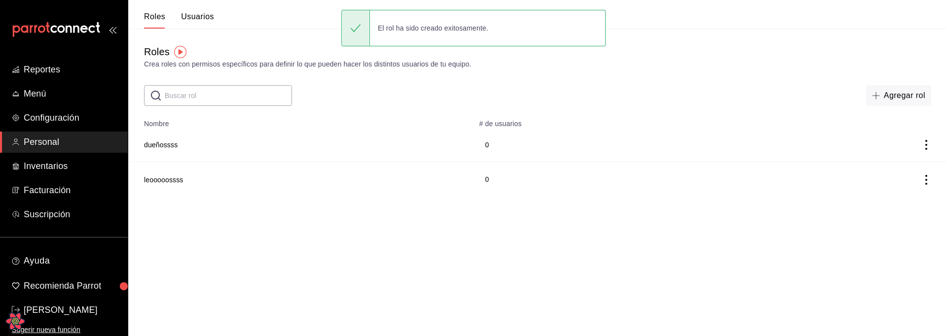
click at [429, 197] on html "Reportes Menú Configuración Personal Inventarios Facturación Suscripción Ayuda …" at bounding box center [473, 98] width 947 height 197
click at [203, 14] on button "Usuarios" at bounding box center [197, 20] width 33 height 17
